Goal: Information Seeking & Learning: Learn about a topic

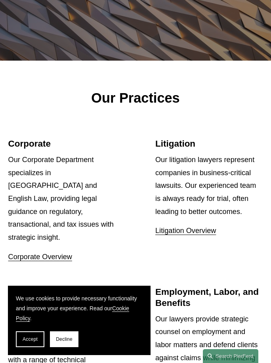
scroll to position [950, 0]
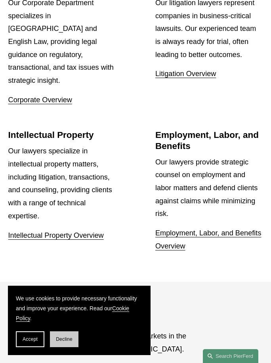
click at [61, 343] on button "Decline" at bounding box center [64, 339] width 29 height 16
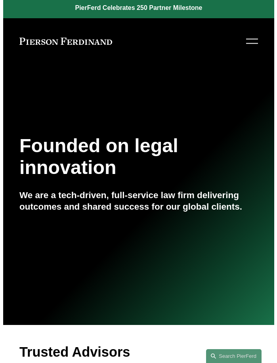
scroll to position [0, 0]
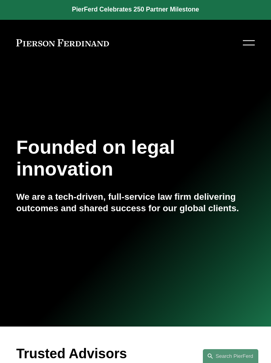
click at [243, 39] on div at bounding box center [249, 43] width 12 height 14
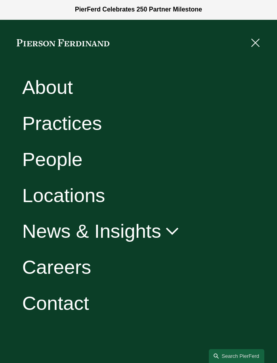
click at [57, 162] on link "People" at bounding box center [52, 158] width 60 height 19
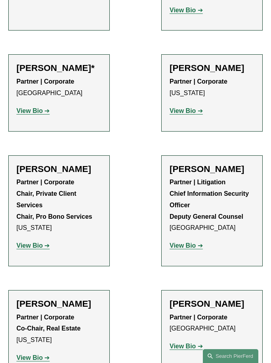
scroll to position [13380, 0]
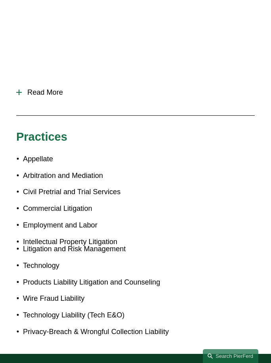
scroll to position [634, 0]
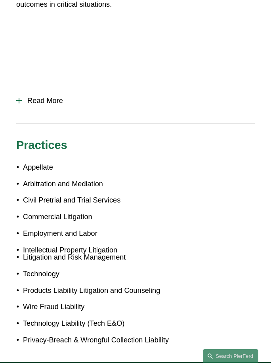
click at [16, 98] on div at bounding box center [19, 101] width 6 height 6
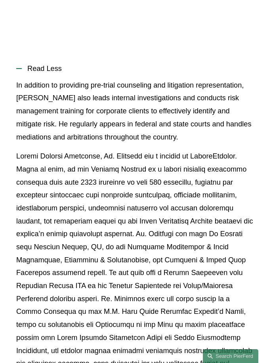
scroll to position [713, 0]
